Goal: Information Seeking & Learning: Stay updated

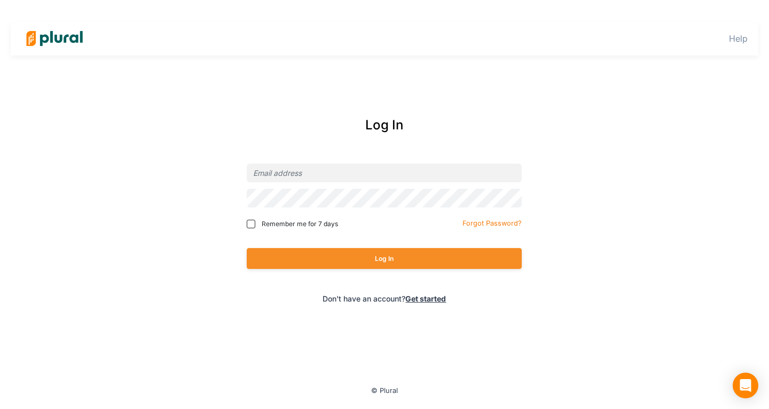
click at [203, 167] on div "Log In Remember me for 7 days Forgot Password? Log In Don't have an account? Ge…" at bounding box center [384, 210] width 431 height 210
click at [313, 166] on input "email" at bounding box center [384, 173] width 275 height 19
click at [0, 0] on com-1password-button at bounding box center [0, 0] width 0 height 0
type input "[EMAIL_ADDRESS][PERSON_NAME][DOMAIN_NAME]"
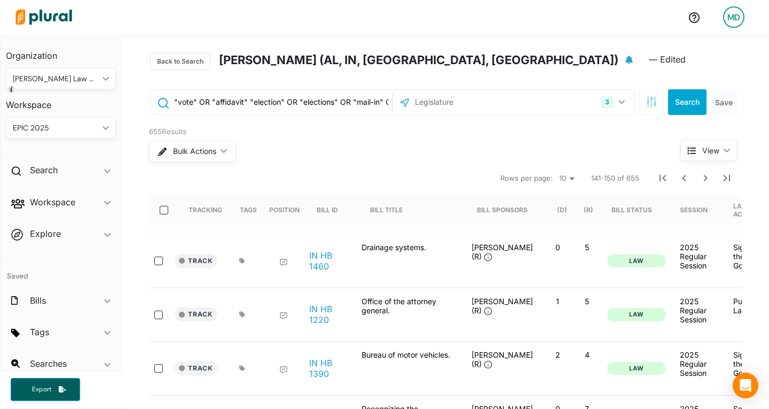
click at [51, 201] on h2 "Workspace" at bounding box center [52, 202] width 45 height 12
click at [44, 240] on h4 "Bills" at bounding box center [64, 241] width 94 height 10
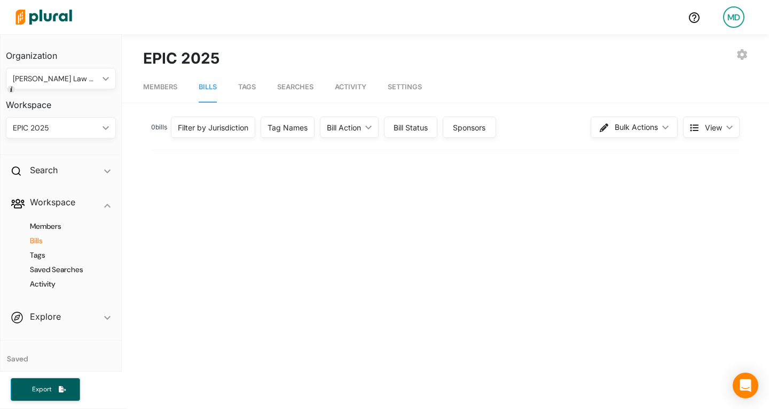
click at [232, 122] on div "Filter by Jurisdiction" at bounding box center [213, 127] width 71 height 11
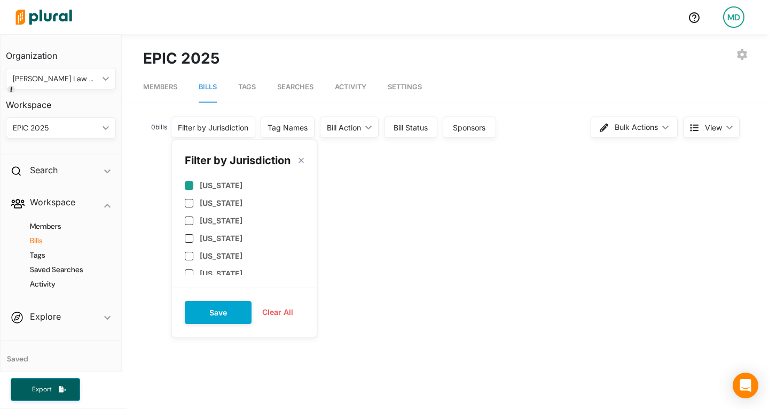
click at [221, 183] on label "[US_STATE]" at bounding box center [221, 185] width 43 height 9
checkbox input "false"
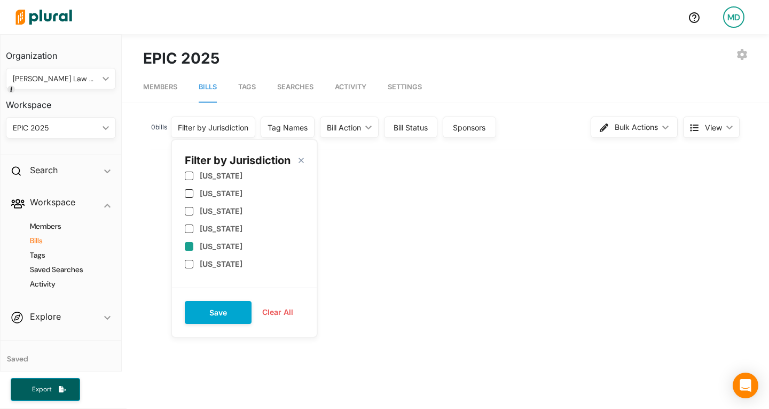
click at [235, 253] on div "[US_STATE]" at bounding box center [244, 246] width 119 height 18
checkbox input "true"
click at [230, 240] on label "[US_STATE]" at bounding box center [221, 241] width 43 height 9
checkbox input "true"
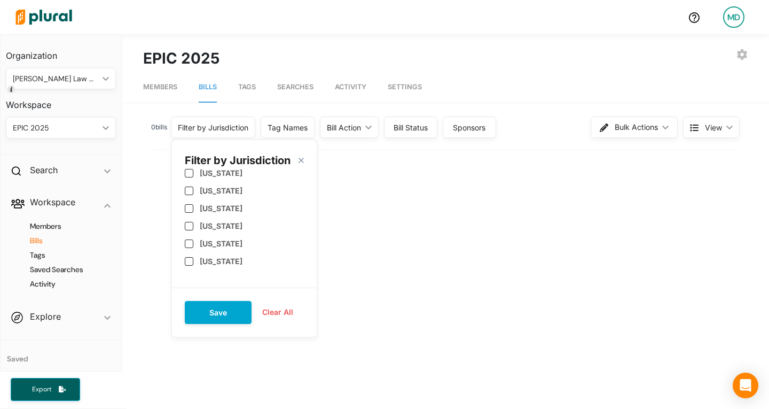
scroll to position [489, 0]
click at [224, 220] on div "[US_STATE]" at bounding box center [244, 225] width 119 height 18
checkbox input "true"
click at [222, 313] on button "Save" at bounding box center [218, 312] width 67 height 23
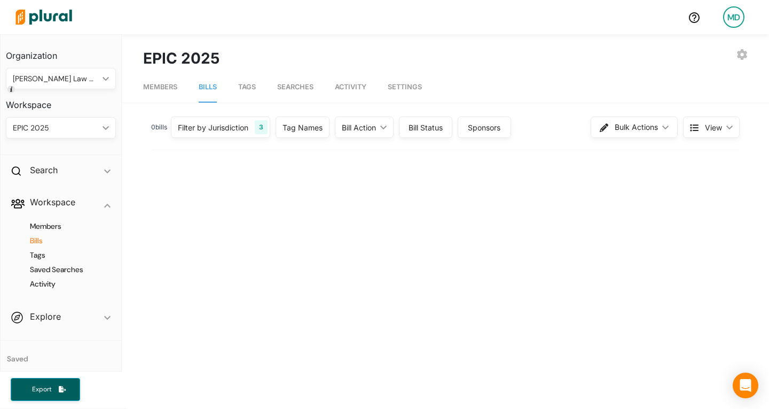
click at [375, 110] on div "Members Bills Tags Searches Activity Settings 0 bill s Filter by Jurisdiction 3…" at bounding box center [446, 411] width 648 height 685
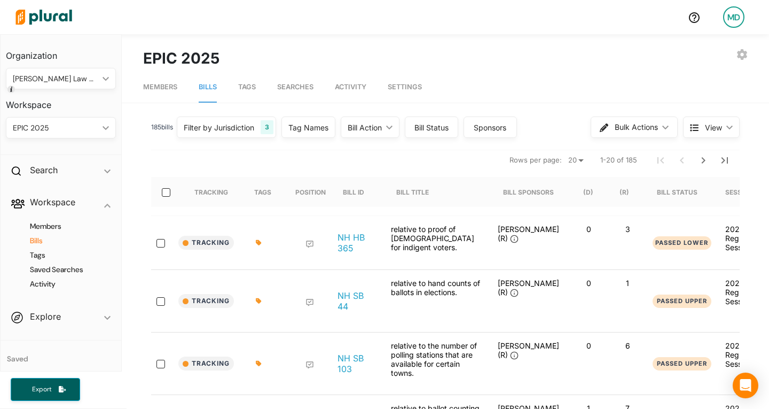
click at [371, 134] on div "Bill Action ic_keyboard_arrow_down" at bounding box center [370, 126] width 59 height 21
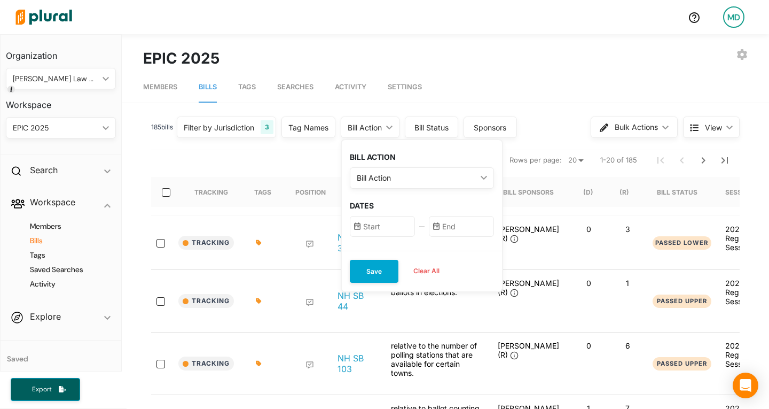
click at [374, 173] on div "Bill Action" at bounding box center [417, 177] width 120 height 11
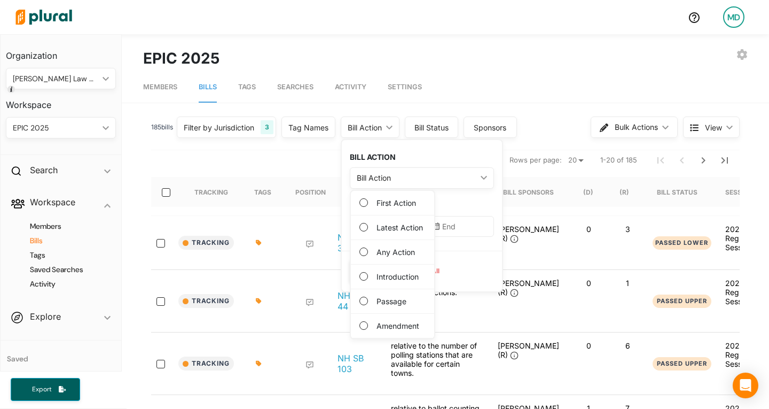
click at [383, 261] on div "Any Action" at bounding box center [392, 252] width 83 height 25
click at [380, 253] on label "Any Action" at bounding box center [396, 251] width 38 height 11
click at [368, 253] on Action "Any Action" at bounding box center [364, 251] width 9 height 9
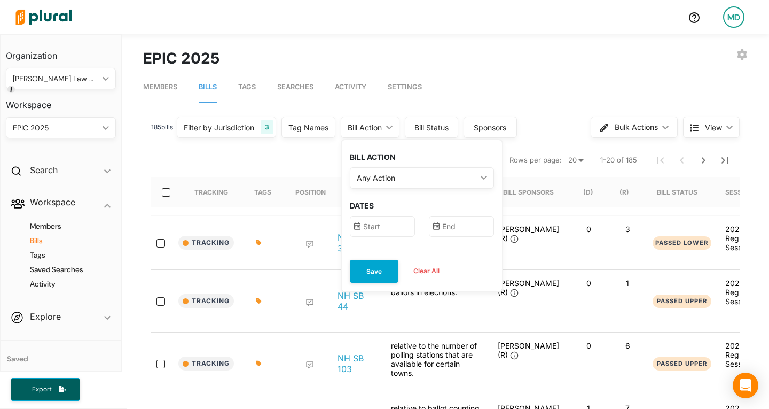
click at [380, 229] on input "text" at bounding box center [382, 226] width 65 height 21
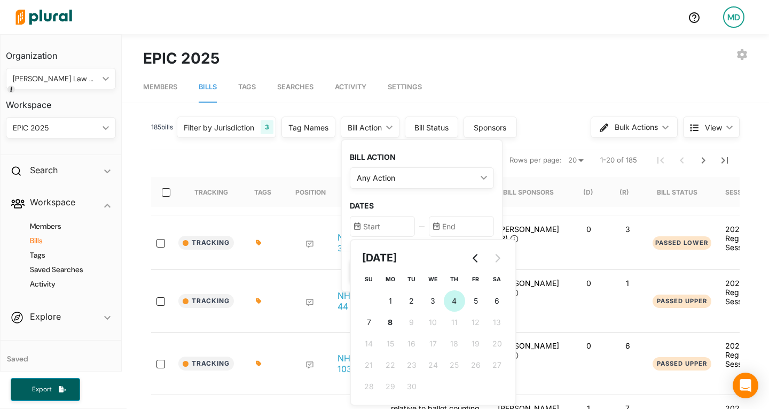
click at [453, 302] on button "4 [DATE] ([DATE])" at bounding box center [454, 300] width 21 height 21
type input "[DATE]"
click at [462, 224] on input "text" at bounding box center [461, 226] width 65 height 21
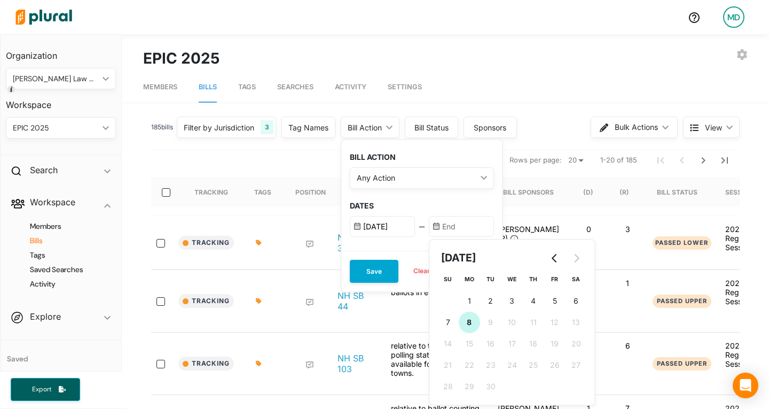
click at [478, 313] on button "8 [DATE] ([DATE])" at bounding box center [469, 322] width 21 height 21
type input "[DATE]"
click at [384, 263] on button "Save" at bounding box center [374, 271] width 49 height 23
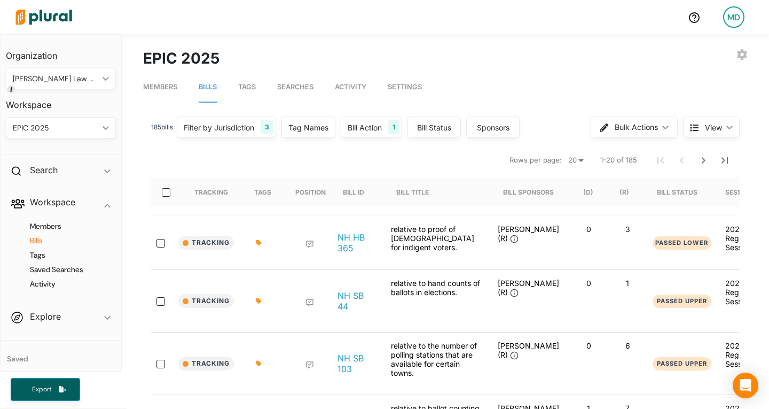
click at [521, 54] on div "EXPORT BILLS LEAVE WORKSPACE EPIC 2025" at bounding box center [445, 58] width 605 height 22
